Goal: Transaction & Acquisition: Purchase product/service

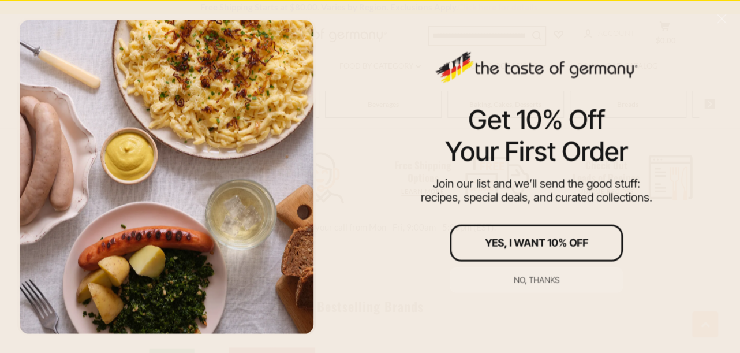
scroll to position [359, 0]
click at [530, 278] on div "No, thanks" at bounding box center [537, 279] width 46 height 8
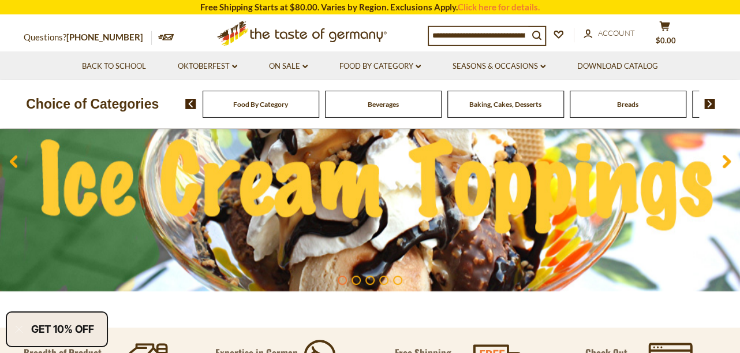
scroll to position [188, 0]
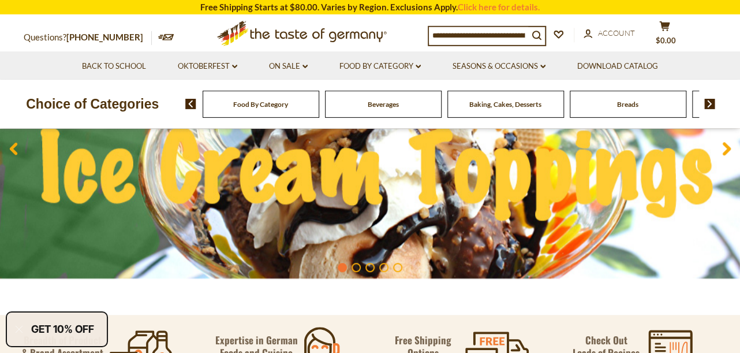
click at [345, 266] on li "1" at bounding box center [342, 267] width 9 height 9
click at [355, 268] on li "2" at bounding box center [356, 267] width 9 height 9
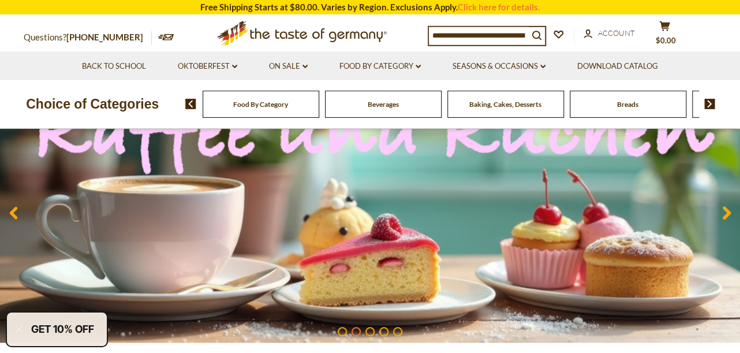
scroll to position [131, 0]
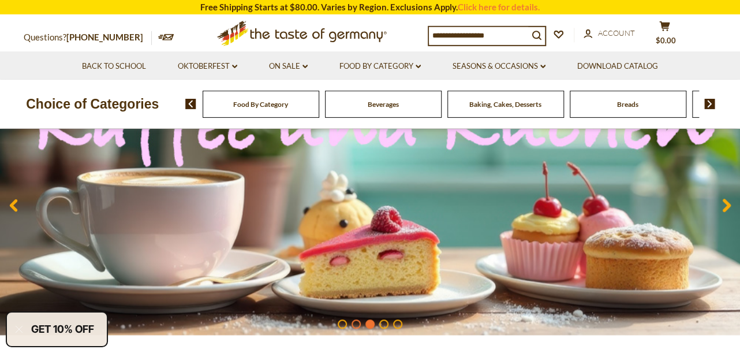
click at [370, 323] on li "3" at bounding box center [369, 323] width 9 height 9
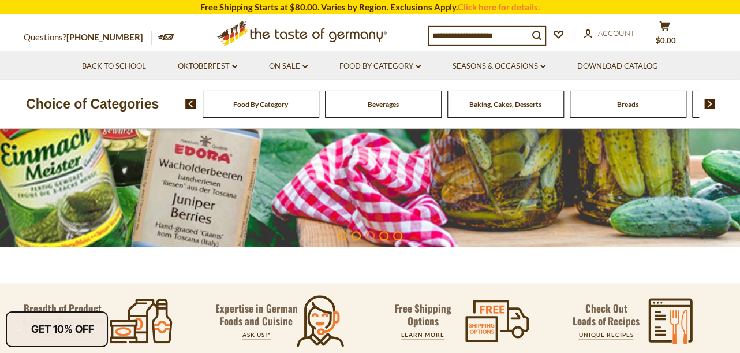
scroll to position [193, 0]
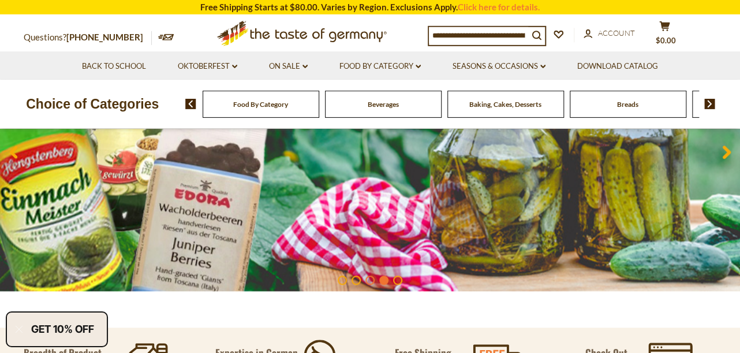
click at [386, 281] on li "4" at bounding box center [383, 279] width 9 height 9
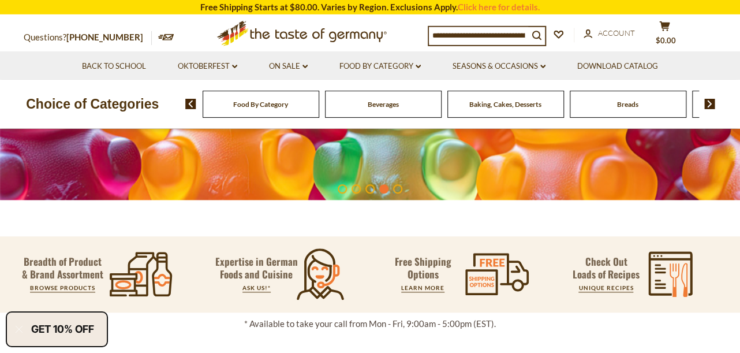
scroll to position [284, 0]
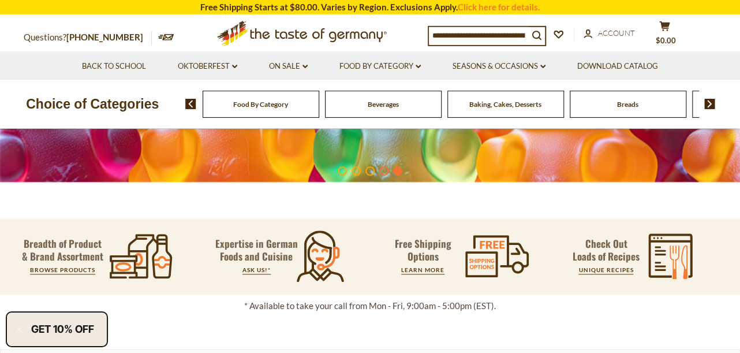
click at [400, 171] on li "5" at bounding box center [397, 170] width 9 height 9
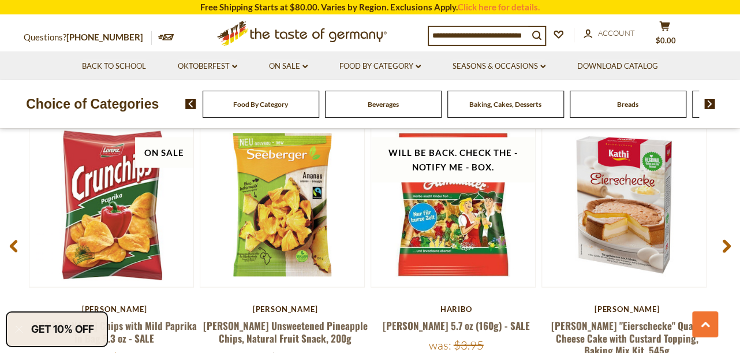
scroll to position [887, 0]
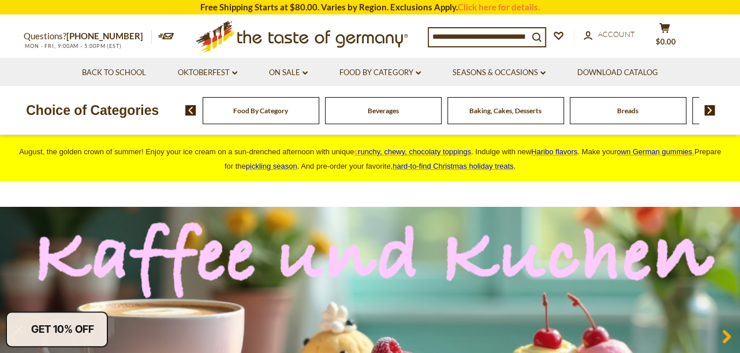
click at [468, 39] on input at bounding box center [478, 36] width 99 height 16
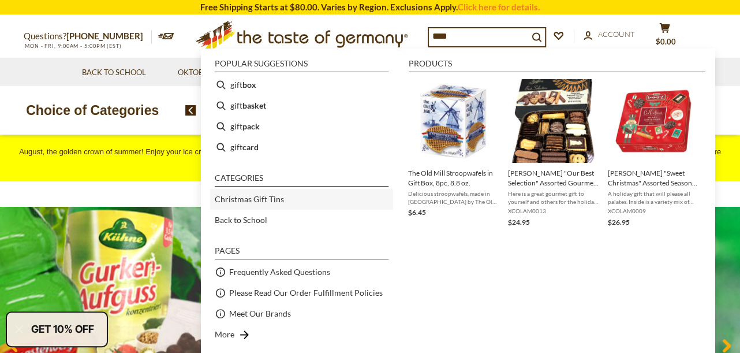
scroll to position [43, 0]
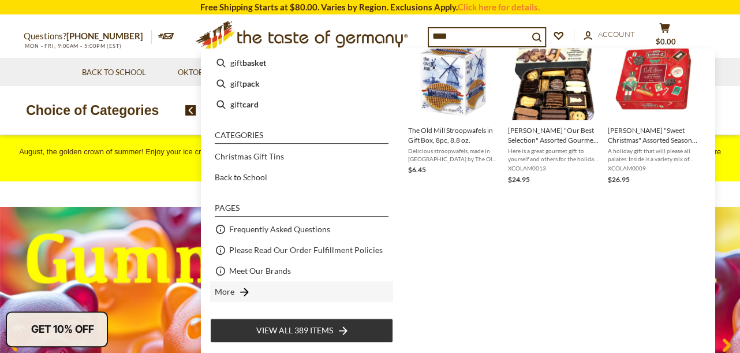
type input "****"
click at [246, 288] on icon "Instant Search Results" at bounding box center [244, 292] width 9 height 9
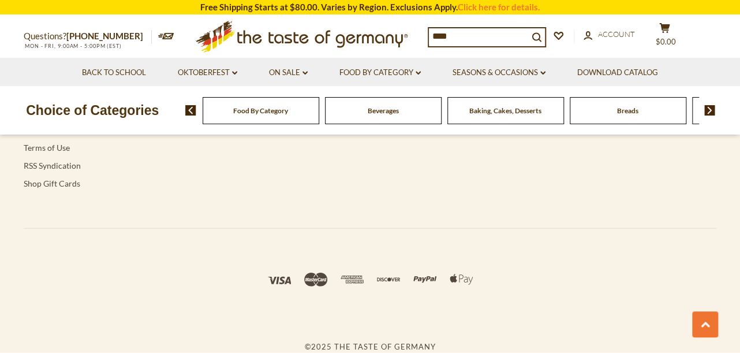
scroll to position [1103, 0]
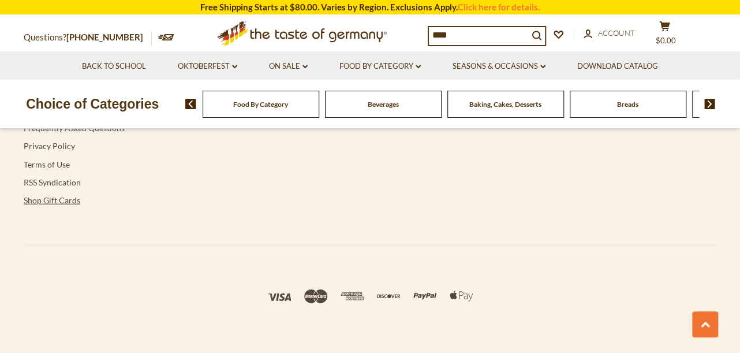
click at [57, 198] on link "Shop Gift Cards" at bounding box center [52, 200] width 57 height 10
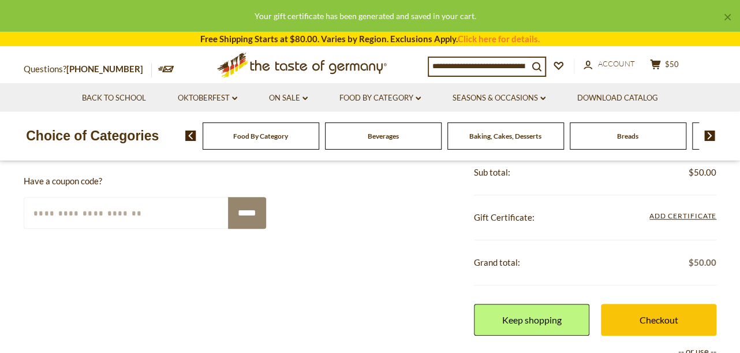
scroll to position [253, 0]
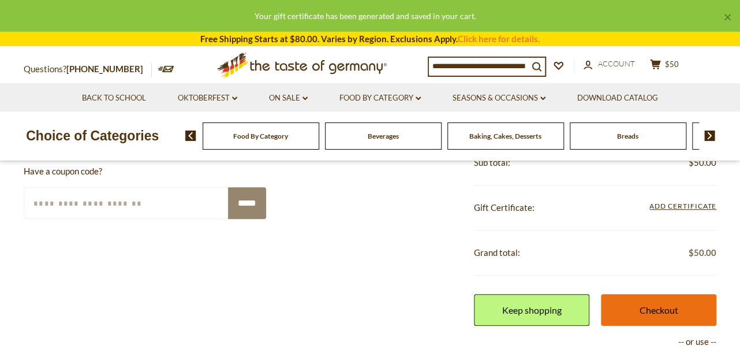
click at [673, 310] on link "Checkout" at bounding box center [658, 310] width 115 height 32
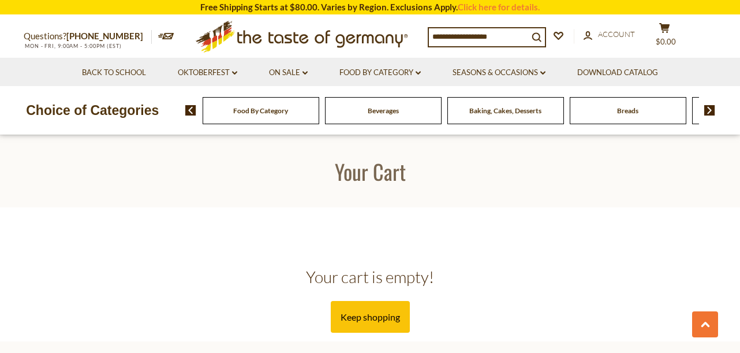
scroll to position [696, 0]
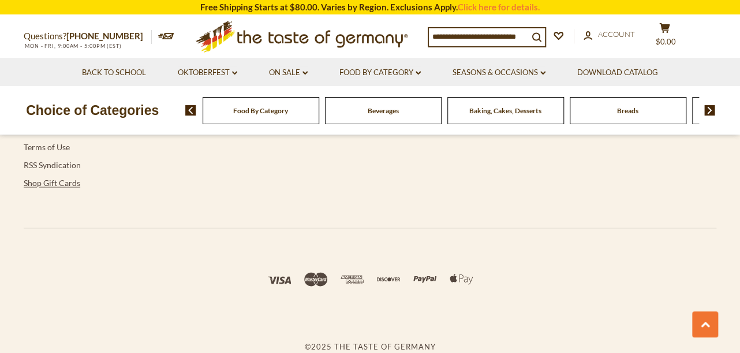
click at [72, 184] on link "Shop Gift Cards" at bounding box center [52, 183] width 57 height 10
